Goal: Task Accomplishment & Management: Manage account settings

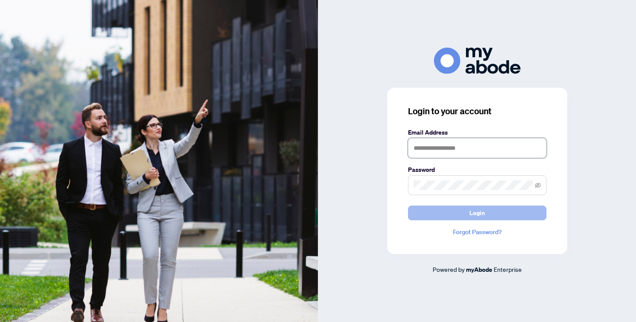
type input "**********"
click at [470, 208] on span "Login" at bounding box center [477, 213] width 16 height 14
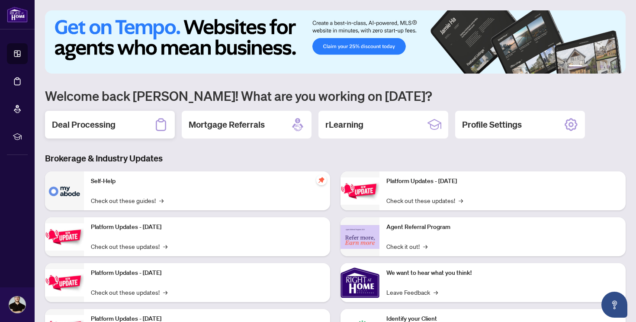
click at [111, 118] on h2 "Deal Processing" at bounding box center [84, 124] width 64 height 12
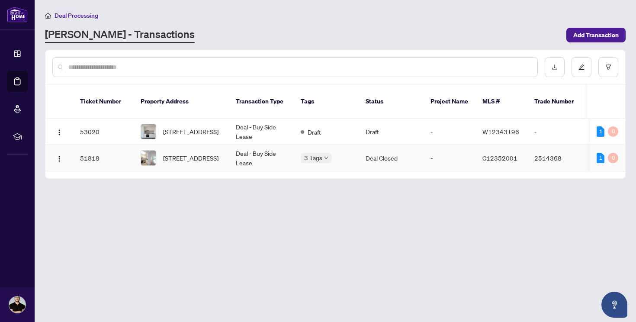
click at [349, 153] on div "3 Tags" at bounding box center [326, 158] width 51 height 10
click at [353, 145] on td "3 Tags" at bounding box center [326, 158] width 65 height 26
click at [262, 122] on td "Deal - Buy Side Lease" at bounding box center [261, 131] width 65 height 26
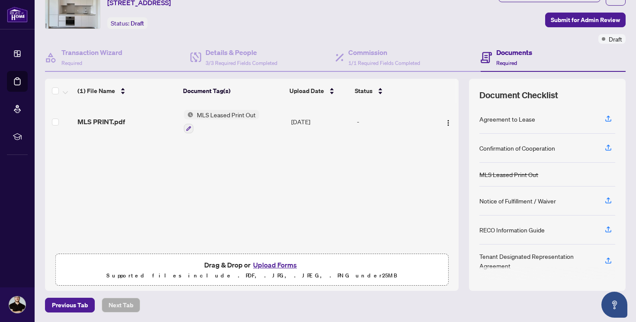
scroll to position [38, 0]
